Goal: Book appointment/travel/reservation

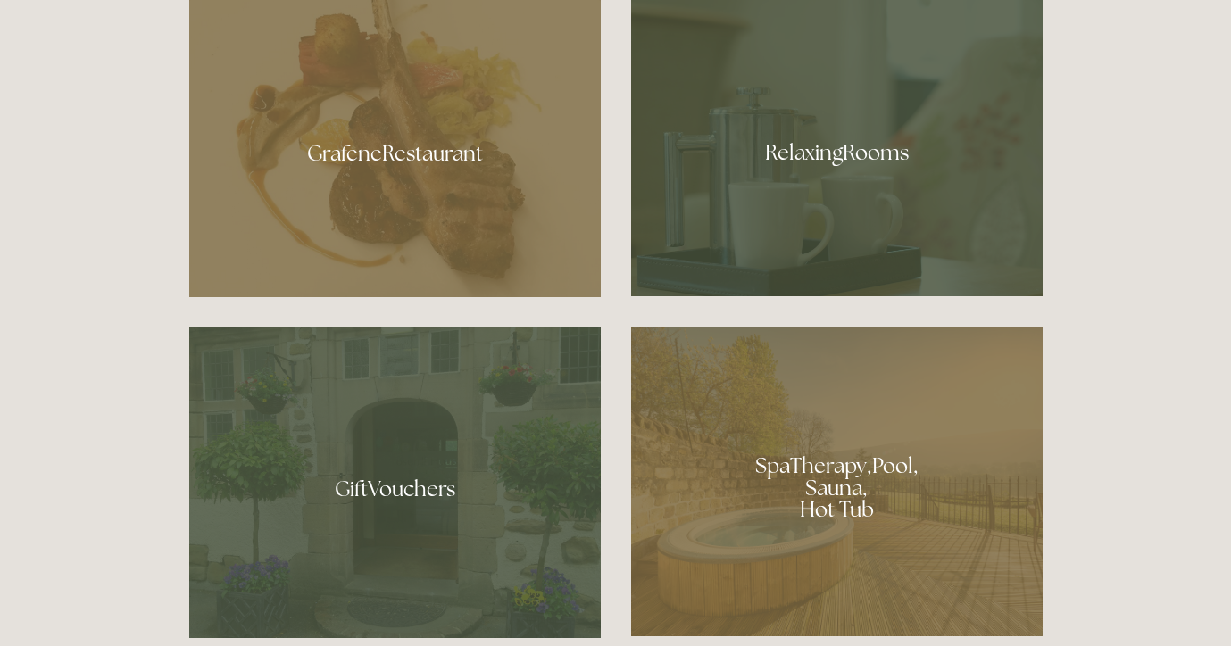
scroll to position [1111, 0]
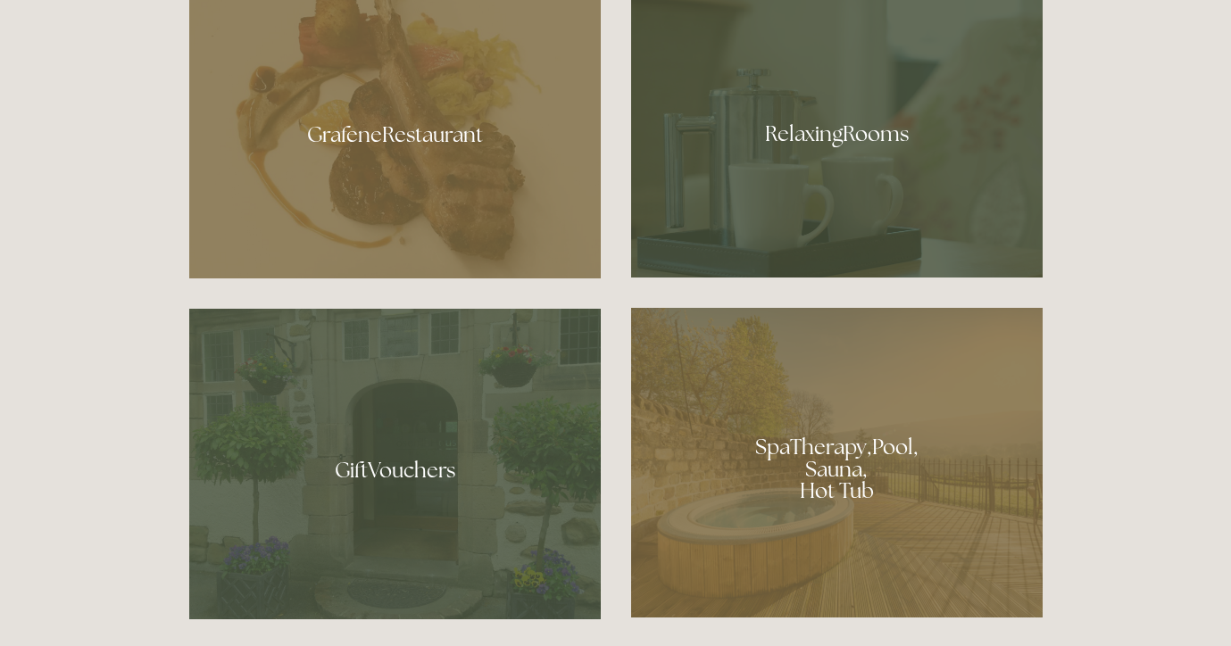
click at [846, 459] on div at bounding box center [836, 463] width 411 height 310
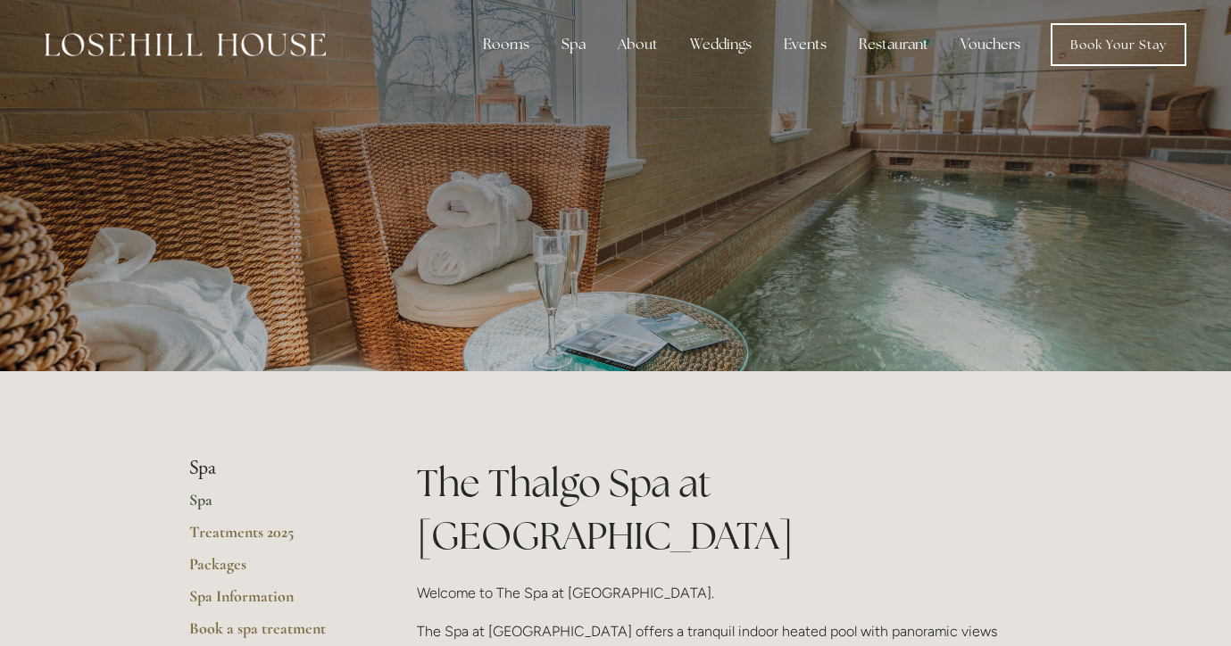
scroll to position [4, 0]
click at [204, 561] on link "Packages" at bounding box center [274, 570] width 170 height 32
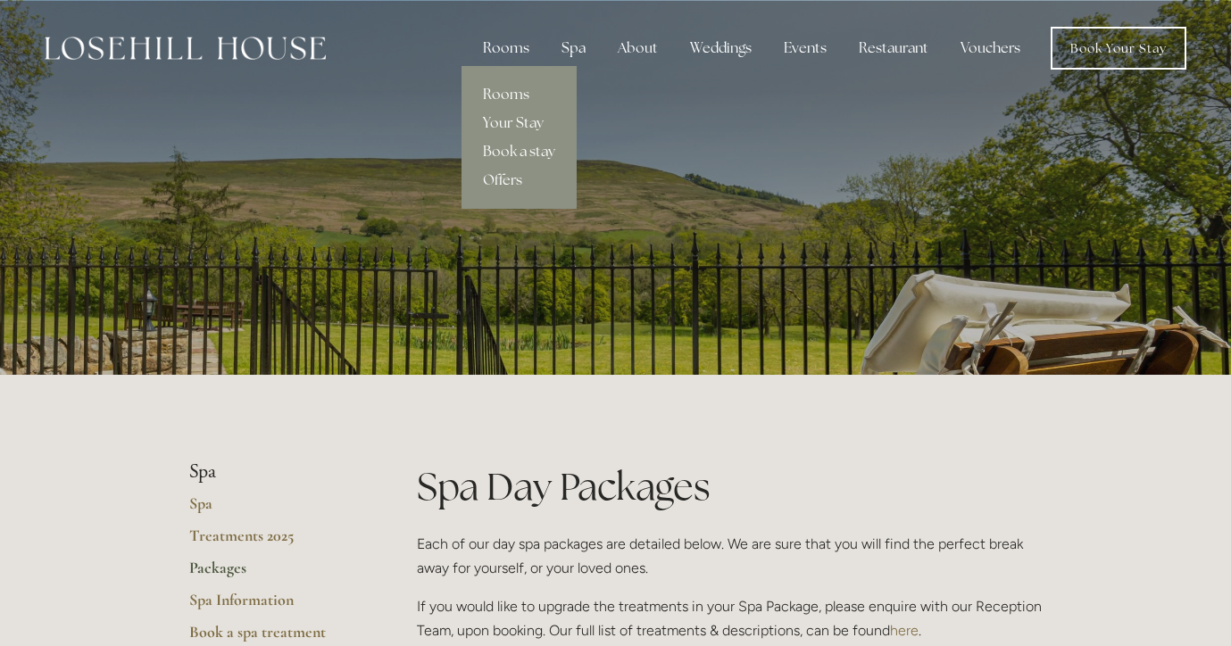
click at [503, 52] on div "Rooms" at bounding box center [506, 48] width 75 height 36
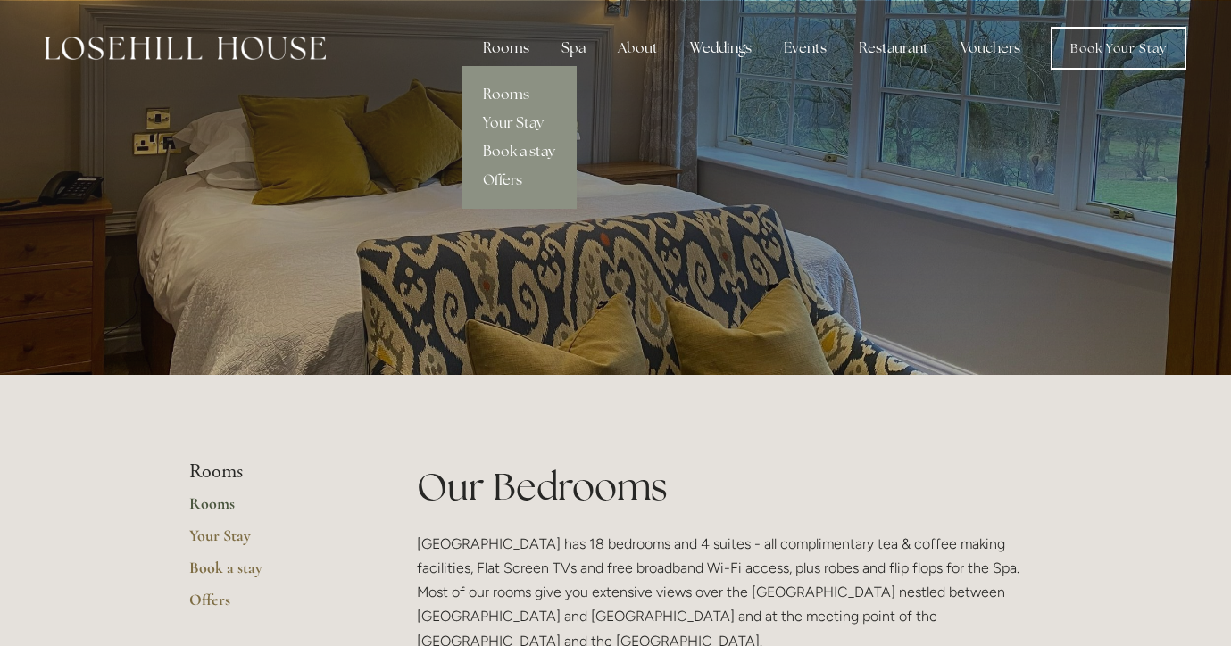
click at [509, 152] on link "Book a stay" at bounding box center [518, 151] width 115 height 29
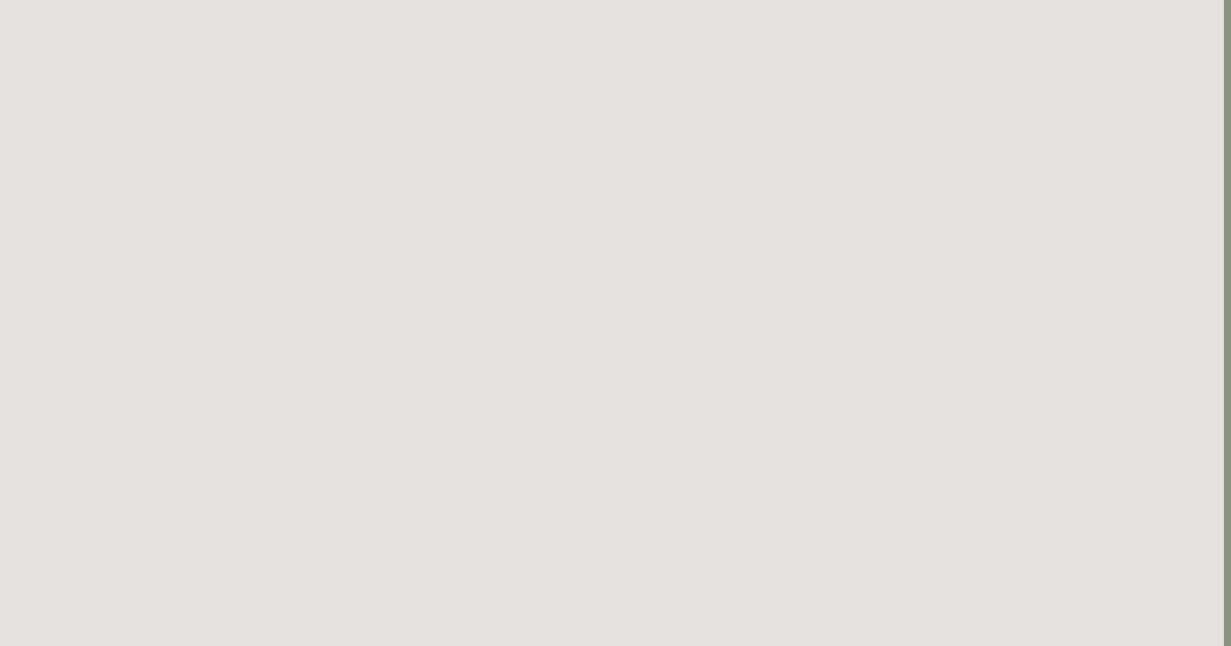
scroll to position [652, 7]
